Goal: Transaction & Acquisition: Purchase product/service

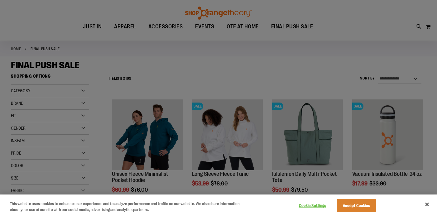
scroll to position [55, 0]
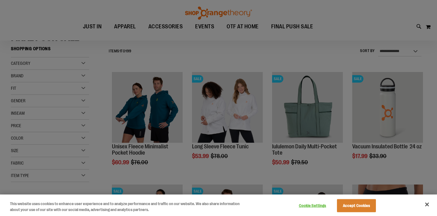
type input "**********"
click at [356, 205] on button "Accept Cookies" at bounding box center [356, 205] width 39 height 13
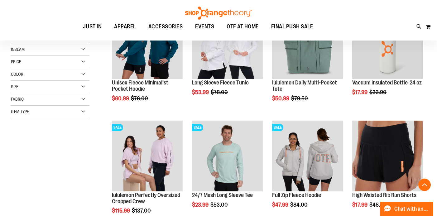
scroll to position [119, 0]
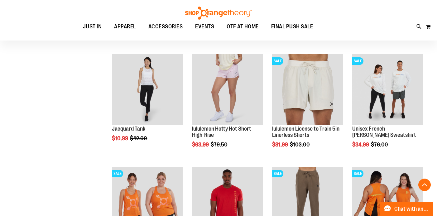
scroll to position [629, 0]
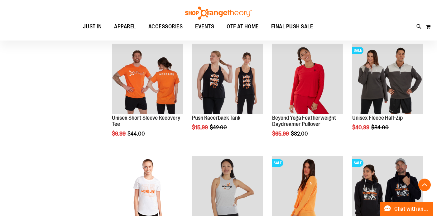
scroll to position [959, 0]
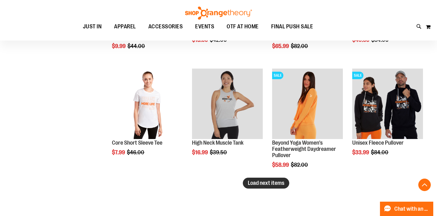
click at [269, 184] on span "Load next items" at bounding box center [266, 183] width 37 height 6
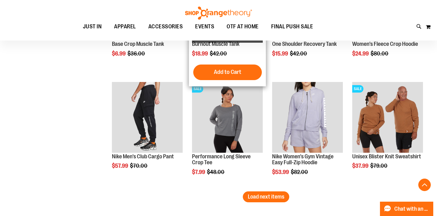
scroll to position [1286, 0]
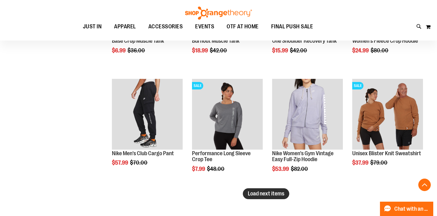
click at [275, 193] on span "Load next items" at bounding box center [266, 194] width 37 height 6
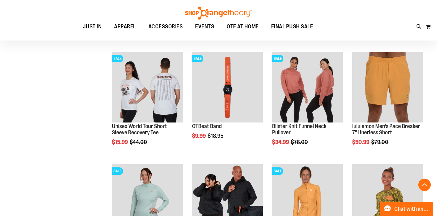
scroll to position [1641, 0]
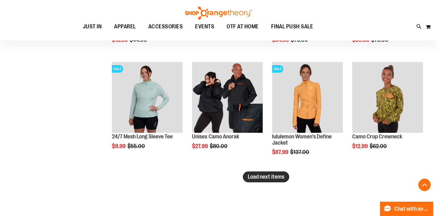
click at [263, 176] on span "Load next items" at bounding box center [266, 177] width 37 height 6
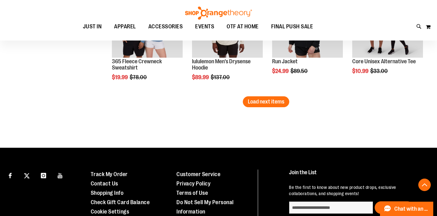
scroll to position [2055, 0]
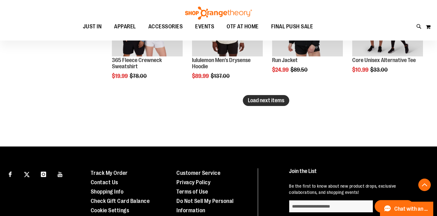
click at [274, 102] on span "Load next items" at bounding box center [266, 100] width 37 height 6
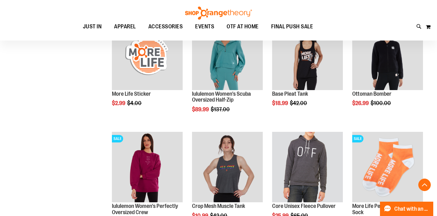
scroll to position [2298, 0]
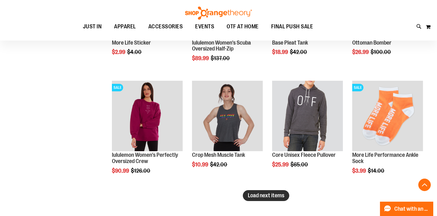
click at [277, 194] on span "Load next items" at bounding box center [266, 196] width 37 height 6
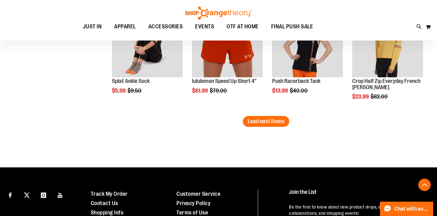
scroll to position [2737, 0]
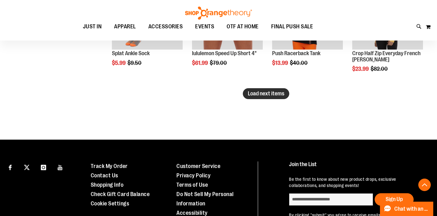
click at [276, 93] on span "Load next items" at bounding box center [266, 93] width 37 height 6
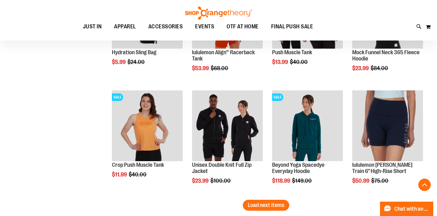
scroll to position [3048, 0]
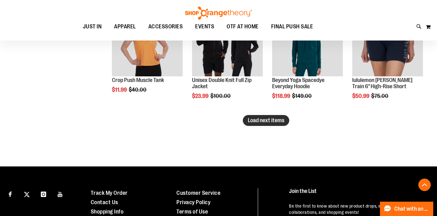
click at [276, 120] on span "Load next items" at bounding box center [266, 120] width 37 height 6
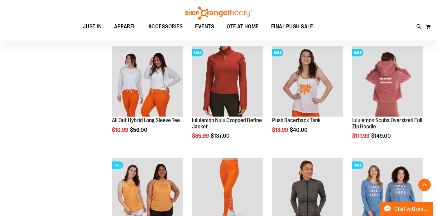
scroll to position [3209, 0]
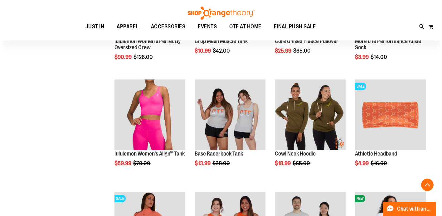
scroll to position [2093, 0]
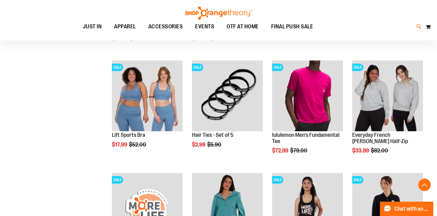
click at [419, 25] on icon at bounding box center [419, 26] width 5 height 7
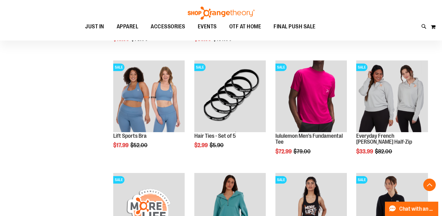
click at [149, 36] on input "Search" at bounding box center [221, 35] width 350 height 21
type input "**********"
